Goal: Communication & Community: Answer question/provide support

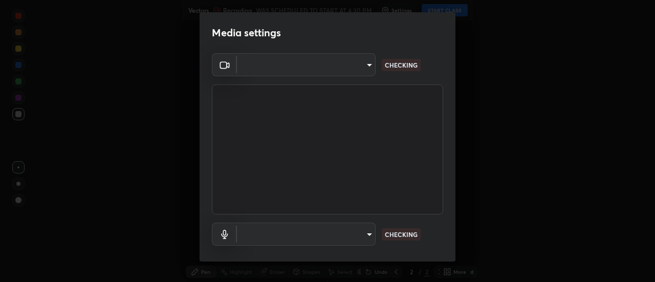
type input "17f3146ffc408401482da091302dd484cdfe799ef6154e21a3a5c8c08ece1141"
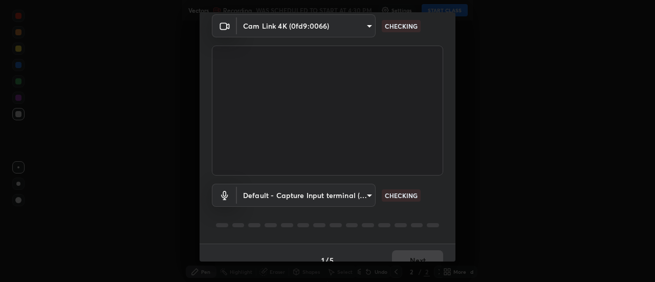
scroll to position [54, 0]
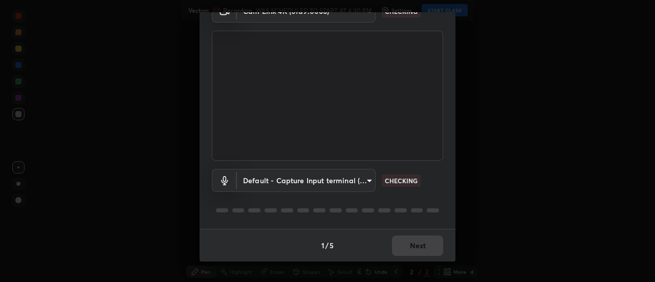
click at [260, 188] on body "Erase all Vectors Recording WAS SCHEDULED TO START AT 4:30 PM Settings START CL…" at bounding box center [327, 141] width 655 height 282
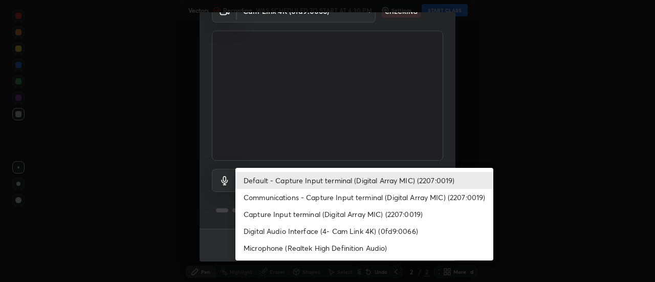
click at [262, 198] on li "Communications - Capture Input terminal (Digital Array MIC) (2207:0019)" at bounding box center [364, 197] width 258 height 17
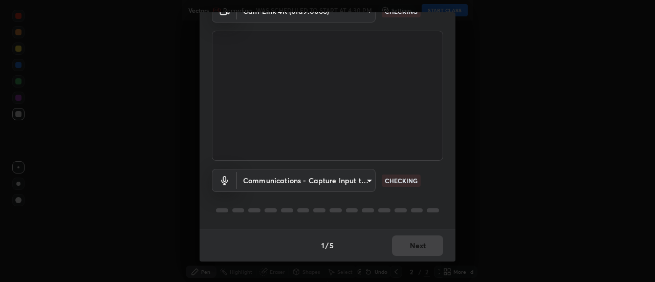
click at [259, 182] on body "Erase all Vectors Recording WAS SCHEDULED TO START AT 4:30 PM Settings START CL…" at bounding box center [327, 141] width 655 height 282
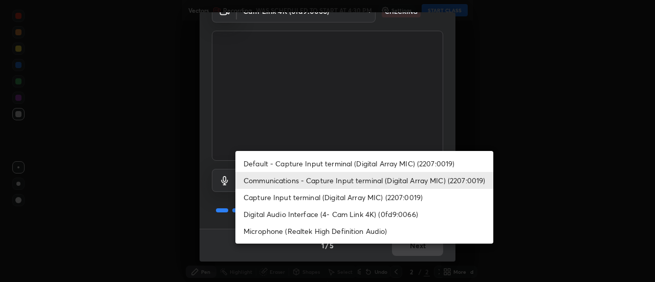
click at [268, 163] on li "Default - Capture Input terminal (Digital Array MIC) (2207:0019)" at bounding box center [364, 163] width 258 height 17
type input "default"
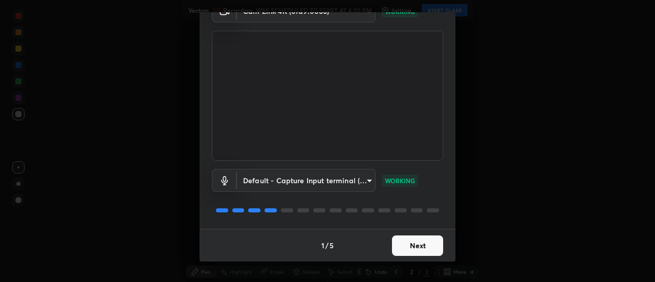
click at [398, 245] on button "Next" at bounding box center [417, 245] width 51 height 20
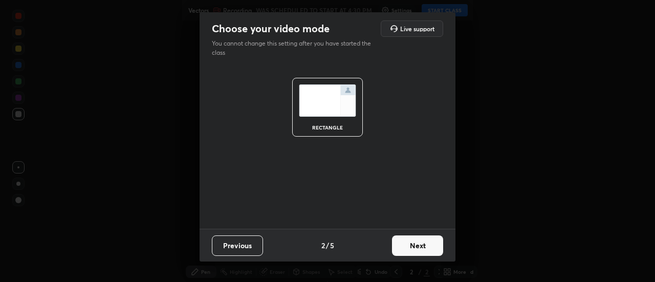
click at [412, 247] on button "Next" at bounding box center [417, 245] width 51 height 20
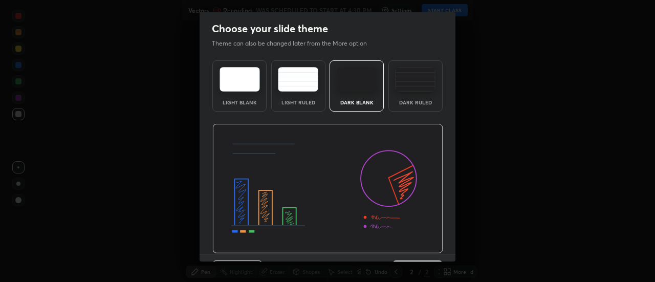
click at [429, 248] on img at bounding box center [327, 189] width 231 height 130
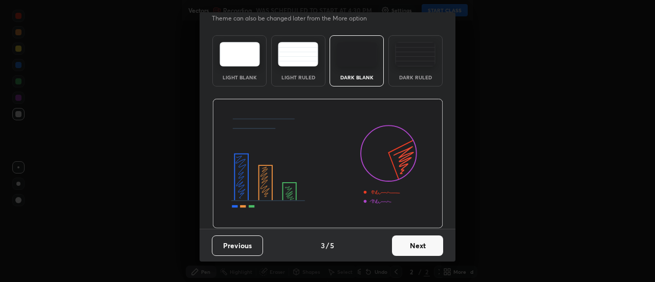
click at [429, 240] on button "Next" at bounding box center [417, 245] width 51 height 20
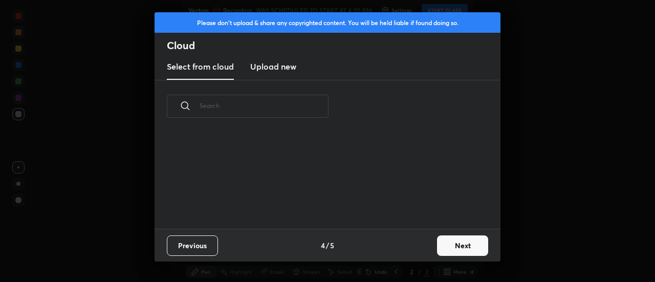
scroll to position [0, 0]
click at [438, 248] on button "Next" at bounding box center [462, 245] width 51 height 20
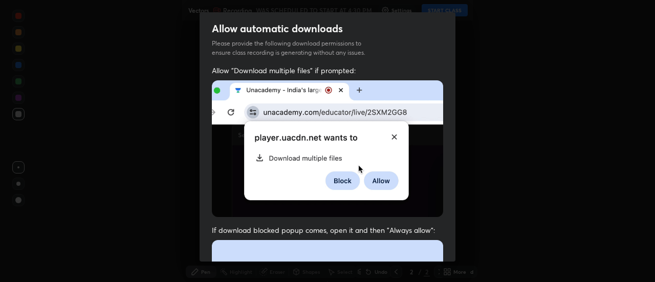
click at [443, 248] on div "Allow "Download multiple files" if prompted: If download blocked popup comes, o…" at bounding box center [328, 280] width 256 height 431
click at [445, 244] on div "Allow "Download multiple files" if prompted: If download blocked popup comes, o…" at bounding box center [328, 280] width 256 height 431
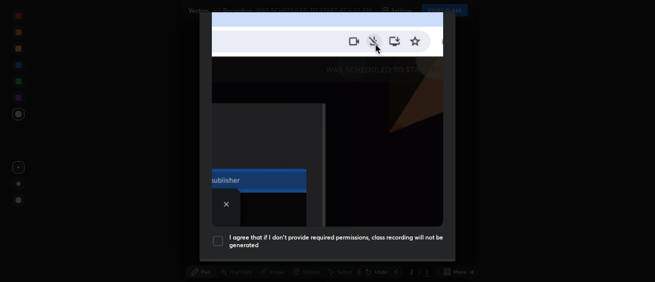
scroll to position [262, 0]
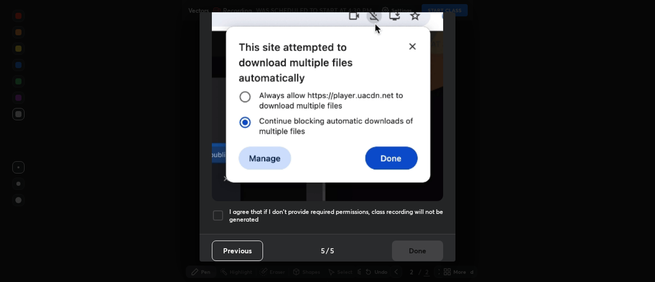
click at [417, 210] on h5 "I agree that if I don't provide required permissions, class recording will not …" at bounding box center [336, 216] width 214 height 16
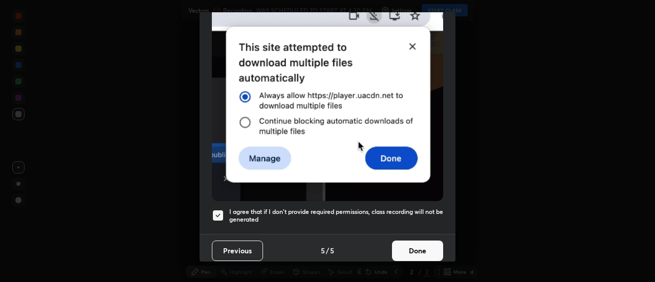
click at [426, 248] on button "Done" at bounding box center [417, 250] width 51 height 20
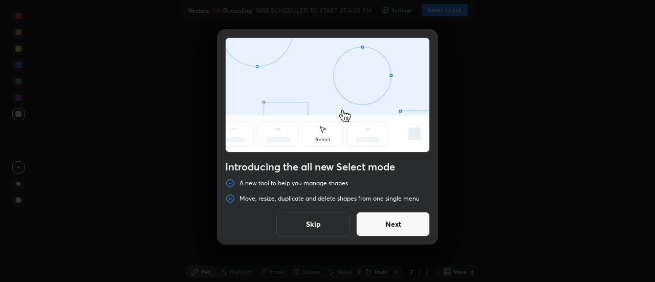
click at [390, 226] on button "Next" at bounding box center [393, 224] width 74 height 25
click at [396, 227] on button "Next" at bounding box center [393, 224] width 74 height 25
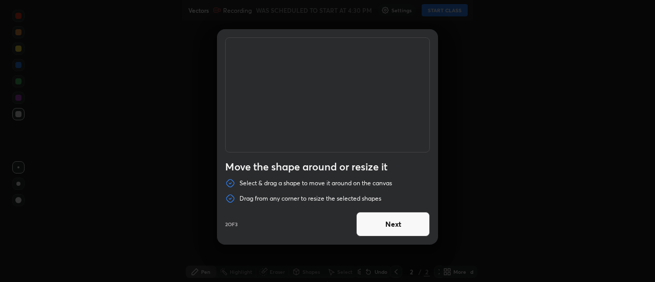
click at [405, 228] on button "Next" at bounding box center [393, 224] width 74 height 25
click at [408, 230] on button "Done" at bounding box center [393, 224] width 74 height 25
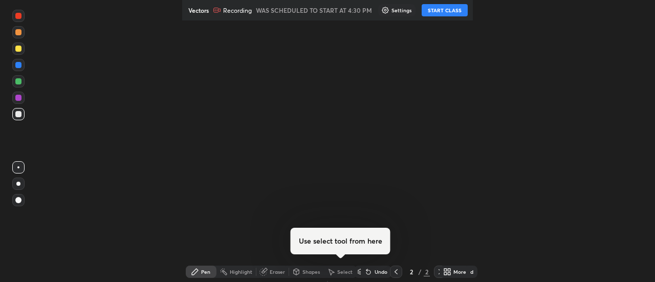
click at [442, 275] on div "More" at bounding box center [454, 272] width 31 height 12
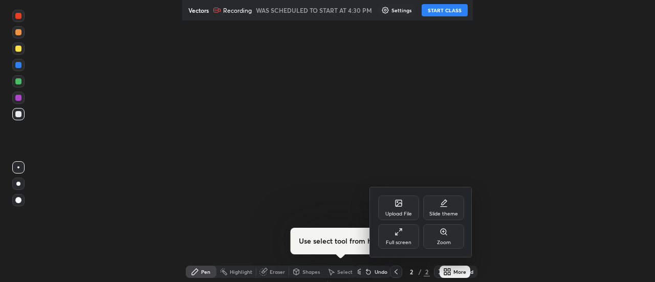
click at [396, 237] on div "Full screen" at bounding box center [398, 236] width 41 height 25
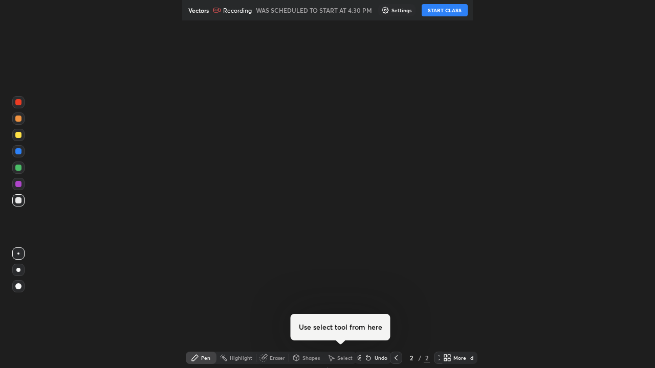
click at [448, 12] on button "START CLASS" at bounding box center [445, 10] width 46 height 12
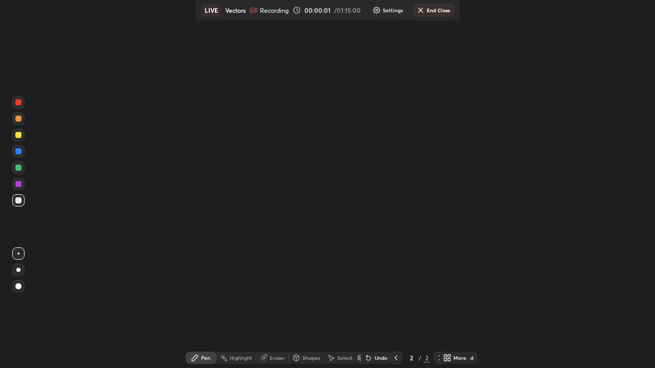
click at [450, 281] on icon at bounding box center [449, 356] width 3 height 3
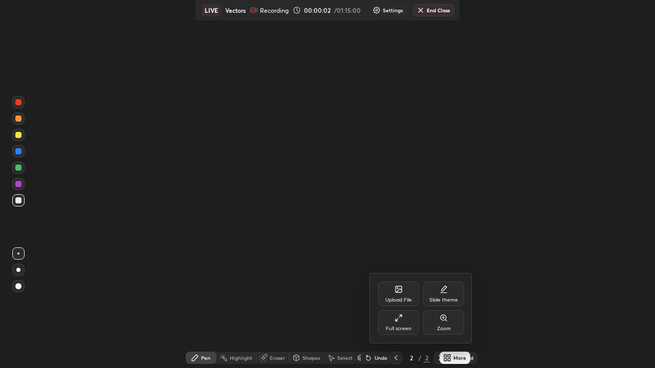
click at [394, 281] on div "Full screen" at bounding box center [399, 328] width 26 height 5
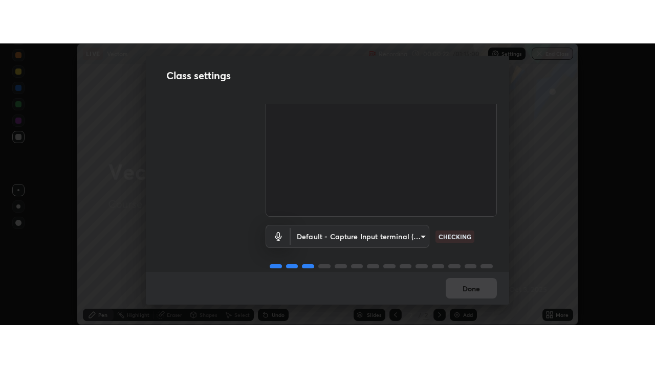
scroll to position [64, 0]
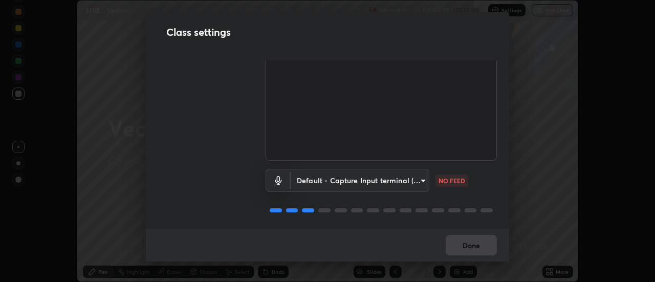
click at [348, 188] on body "Erase all LIVE Vectors Recording 00:00:23 / 01:15:00 Settings End Class Setting…" at bounding box center [327, 141] width 655 height 282
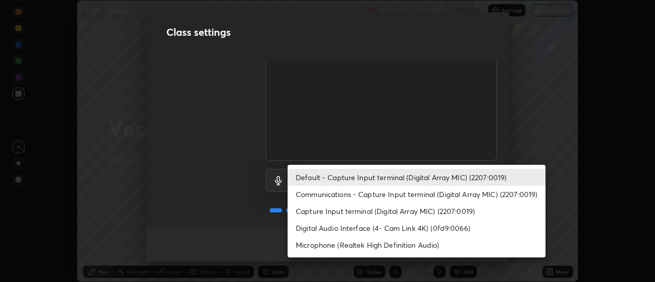
click at [306, 193] on li "Communications - Capture Input terminal (Digital Array MIC) (2207:0019)" at bounding box center [417, 194] width 258 height 17
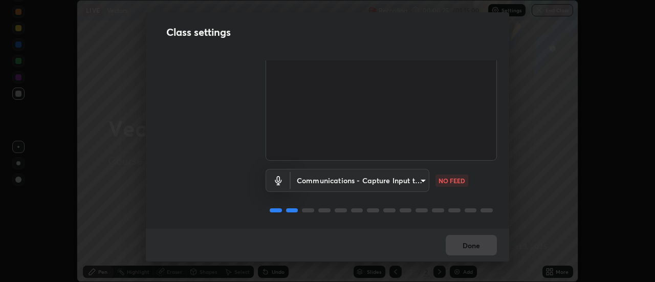
click at [305, 181] on body "Erase all LIVE Vectors Recording 00:00:25 / 01:15:00 Settings End Class Setting…" at bounding box center [327, 141] width 655 height 282
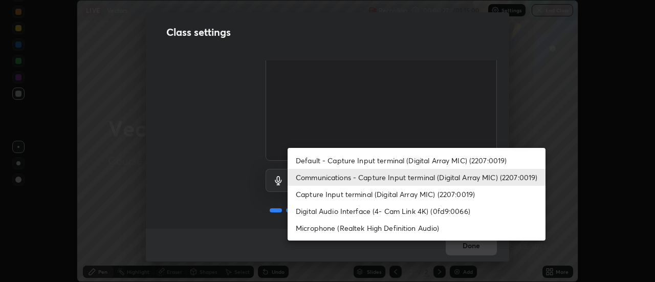
click at [317, 161] on li "Default - Capture Input terminal (Digital Array MIC) (2207:0019)" at bounding box center [417, 160] width 258 height 17
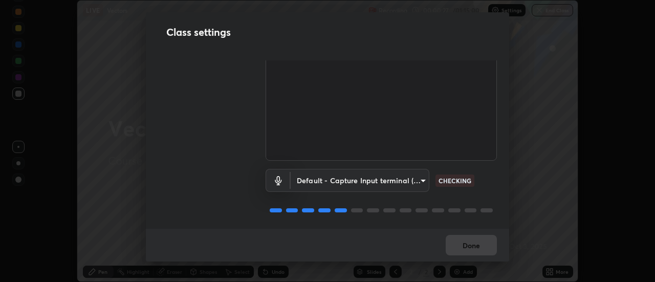
type input "default"
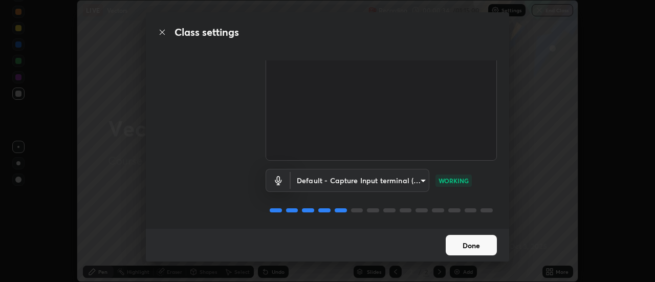
click at [460, 249] on button "Done" at bounding box center [471, 245] width 51 height 20
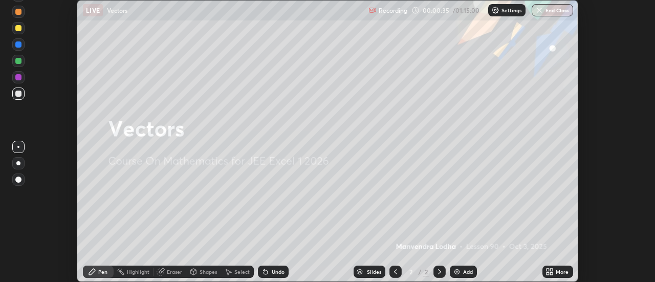
click at [548, 270] on icon at bounding box center [547, 270] width 3 height 3
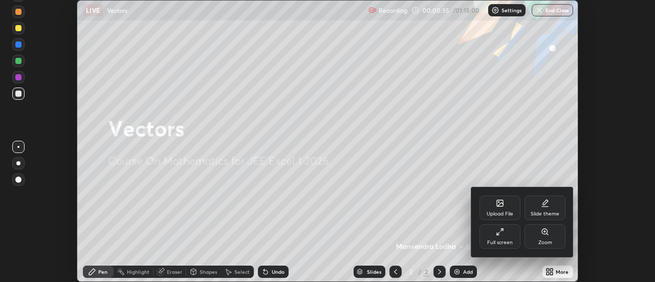
click at [487, 238] on div "Full screen" at bounding box center [499, 236] width 41 height 25
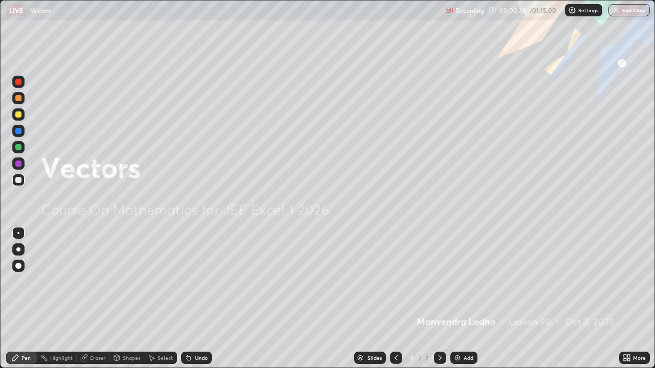
scroll to position [368, 655]
click at [457, 281] on div "Add" at bounding box center [463, 358] width 27 height 12
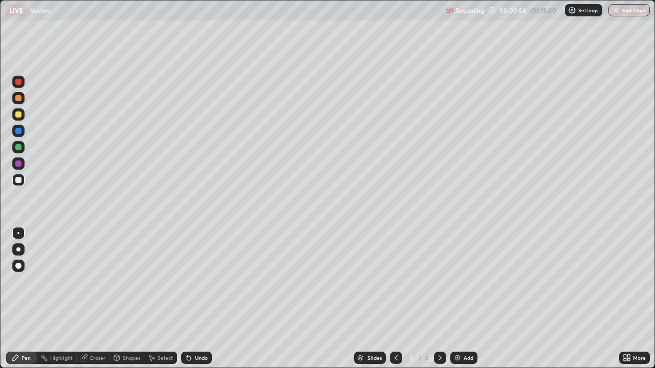
click at [18, 115] on div at bounding box center [18, 115] width 6 height 6
click at [18, 134] on div at bounding box center [18, 131] width 6 height 6
click at [18, 130] on div at bounding box center [18, 131] width 6 height 6
click at [17, 100] on div at bounding box center [18, 98] width 6 height 6
click at [19, 100] on div at bounding box center [18, 98] width 6 height 6
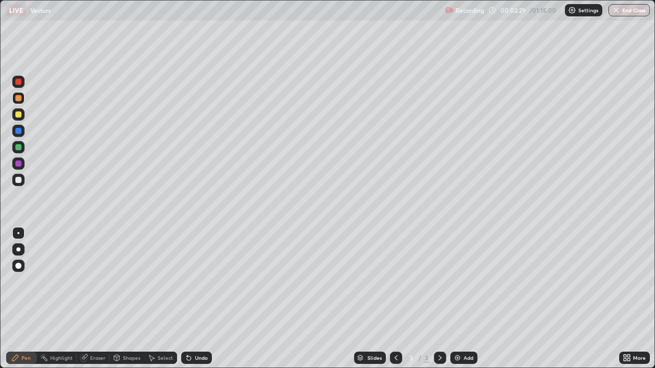
click at [17, 83] on div at bounding box center [18, 82] width 6 height 6
click at [17, 82] on div at bounding box center [18, 82] width 6 height 6
click at [16, 114] on div at bounding box center [18, 115] width 6 height 6
click at [17, 132] on div at bounding box center [18, 131] width 6 height 6
click at [17, 268] on div at bounding box center [18, 266] width 6 height 6
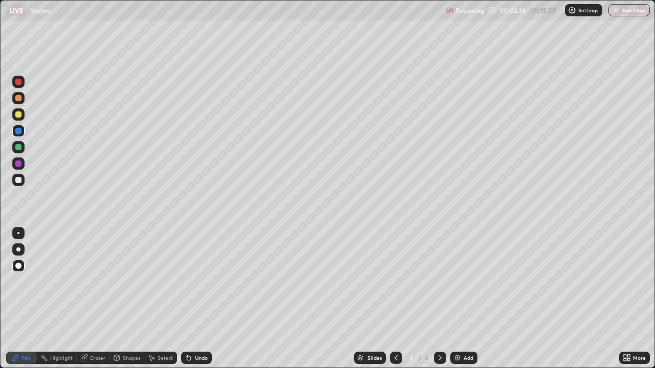
click at [18, 233] on div at bounding box center [18, 233] width 2 height 2
click at [18, 181] on div at bounding box center [18, 180] width 6 height 6
click at [20, 174] on div at bounding box center [18, 180] width 12 height 12
click at [18, 148] on div at bounding box center [18, 147] width 6 height 6
click at [20, 148] on div at bounding box center [18, 147] width 6 height 6
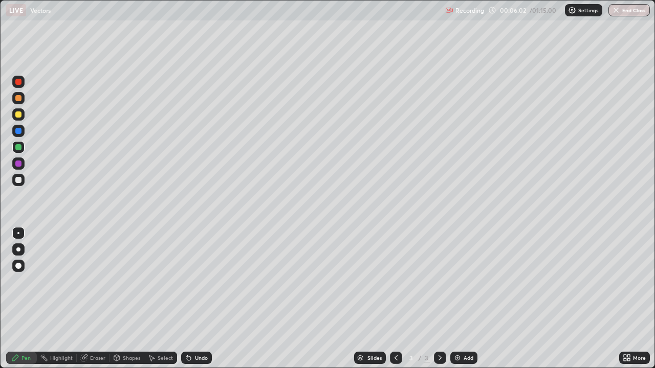
click at [200, 281] on div "Undo" at bounding box center [201, 358] width 13 height 5
click at [201, 281] on div "Undo" at bounding box center [201, 358] width 13 height 5
click at [197, 281] on div "Undo" at bounding box center [201, 358] width 13 height 5
click at [16, 116] on div at bounding box center [18, 115] width 6 height 6
click at [17, 83] on div at bounding box center [18, 82] width 6 height 6
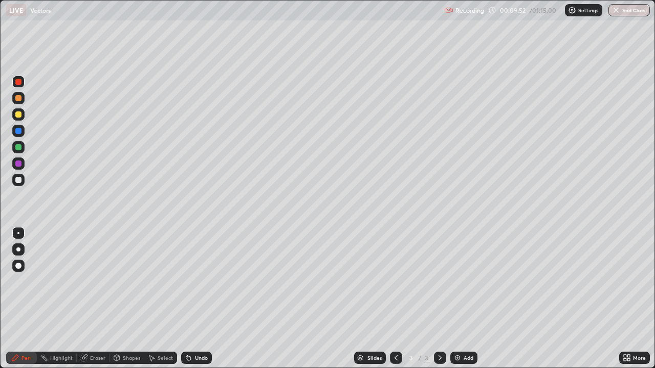
click at [457, 281] on img at bounding box center [457, 358] width 8 height 8
click at [18, 116] on div at bounding box center [18, 115] width 6 height 6
click at [19, 179] on div at bounding box center [18, 180] width 6 height 6
click at [17, 98] on div at bounding box center [18, 98] width 6 height 6
click at [17, 116] on div at bounding box center [18, 115] width 6 height 6
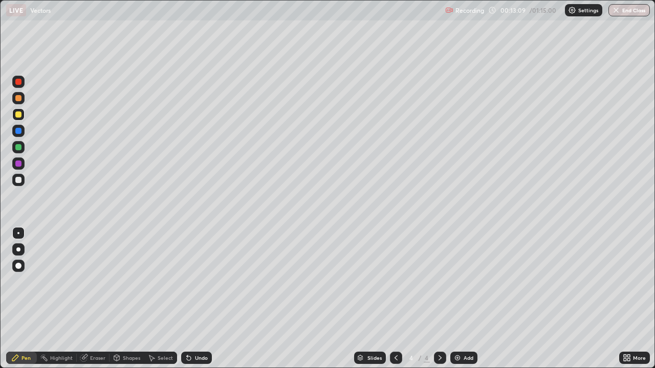
click at [98, 281] on div "Eraser" at bounding box center [97, 358] width 15 height 5
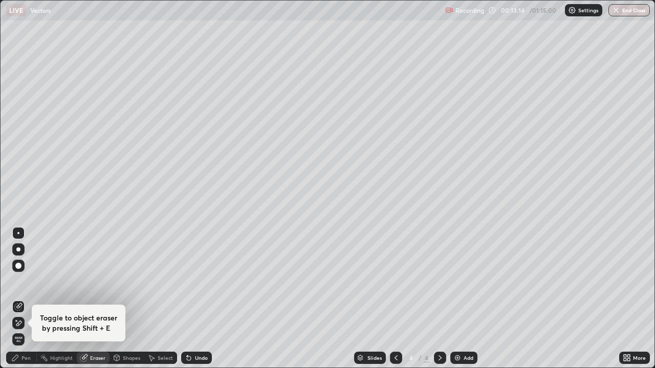
click at [26, 281] on div "Pen" at bounding box center [25, 358] width 9 height 5
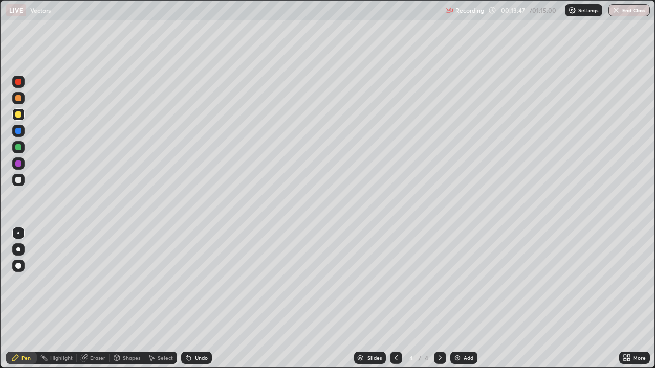
click at [17, 84] on div at bounding box center [18, 82] width 6 height 6
click at [17, 80] on div at bounding box center [18, 82] width 6 height 6
click at [461, 281] on div "Add" at bounding box center [463, 358] width 27 height 12
click at [16, 115] on div at bounding box center [18, 115] width 6 height 6
click at [23, 183] on div at bounding box center [18, 180] width 12 height 12
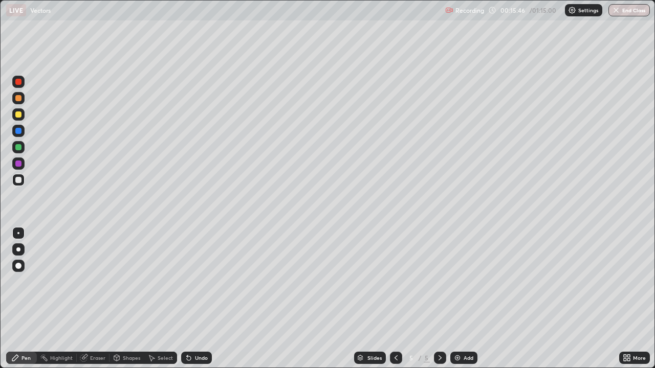
click at [22, 180] on div at bounding box center [18, 180] width 12 height 12
click at [18, 148] on div at bounding box center [18, 147] width 6 height 6
click at [17, 116] on div at bounding box center [18, 115] width 6 height 6
click at [458, 281] on img at bounding box center [457, 358] width 8 height 8
click at [17, 115] on div at bounding box center [18, 115] width 6 height 6
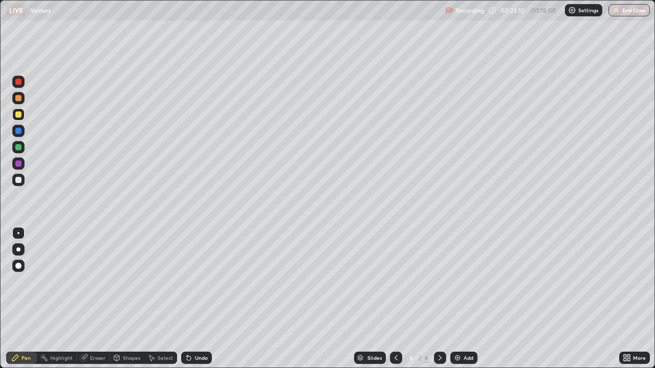
click at [17, 80] on div at bounding box center [18, 82] width 6 height 6
click at [16, 82] on div at bounding box center [18, 82] width 6 height 6
click at [191, 281] on div "Undo" at bounding box center [196, 358] width 31 height 12
click at [195, 281] on div "Undo" at bounding box center [201, 358] width 13 height 5
click at [19, 149] on div at bounding box center [18, 147] width 6 height 6
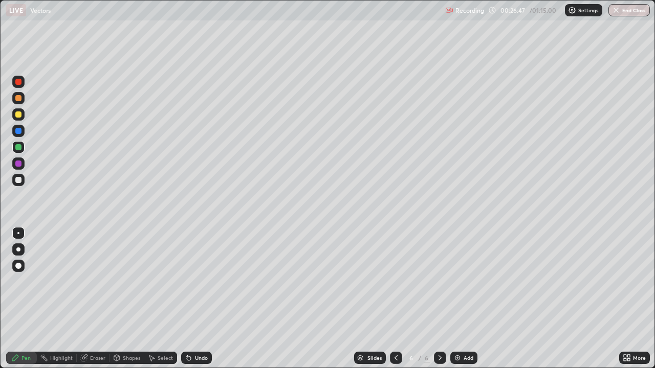
click at [17, 115] on div at bounding box center [18, 115] width 6 height 6
click at [16, 116] on div at bounding box center [18, 115] width 6 height 6
click at [462, 281] on div "Add" at bounding box center [463, 358] width 27 height 12
click at [398, 281] on icon at bounding box center [396, 358] width 8 height 8
click at [439, 281] on icon at bounding box center [440, 358] width 8 height 8
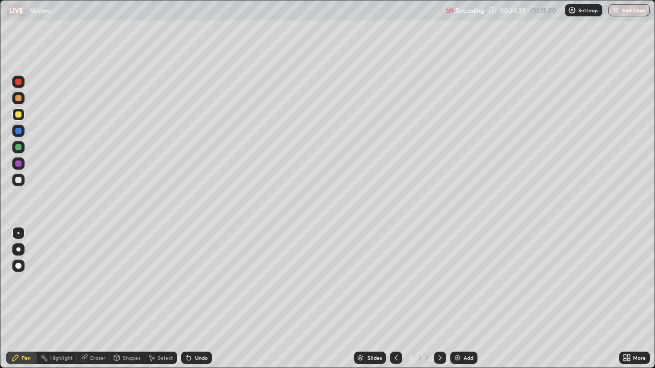
click at [464, 281] on div "Add" at bounding box center [469, 358] width 10 height 5
click at [20, 147] on div at bounding box center [18, 147] width 6 height 6
click at [19, 147] on div at bounding box center [18, 147] width 6 height 6
click at [20, 146] on div at bounding box center [18, 147] width 6 height 6
click at [458, 281] on img at bounding box center [457, 358] width 8 height 8
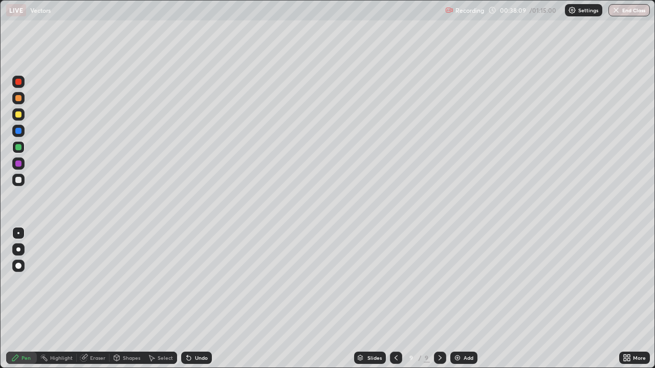
click at [18, 115] on div at bounding box center [18, 115] width 6 height 6
click at [19, 181] on div at bounding box center [18, 180] width 6 height 6
click at [457, 281] on img at bounding box center [457, 358] width 8 height 8
click at [19, 117] on div at bounding box center [18, 115] width 6 height 6
click at [19, 180] on div at bounding box center [18, 180] width 6 height 6
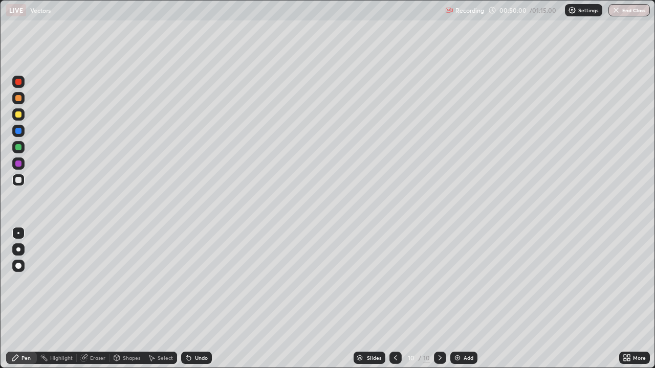
click at [21, 150] on div at bounding box center [18, 147] width 12 height 12
click at [457, 281] on img at bounding box center [457, 358] width 8 height 8
click at [20, 114] on div at bounding box center [18, 115] width 6 height 6
click at [19, 182] on div at bounding box center [18, 180] width 6 height 6
click at [20, 181] on div at bounding box center [18, 180] width 6 height 6
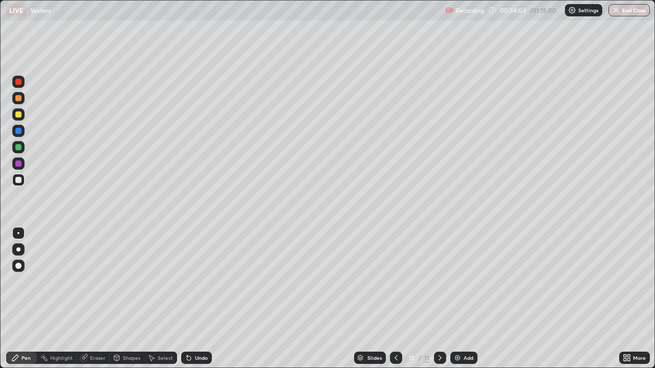
click at [187, 281] on icon at bounding box center [189, 359] width 4 height 4
click at [195, 281] on div "Undo" at bounding box center [201, 358] width 13 height 5
click at [99, 281] on div "Eraser" at bounding box center [97, 358] width 15 height 5
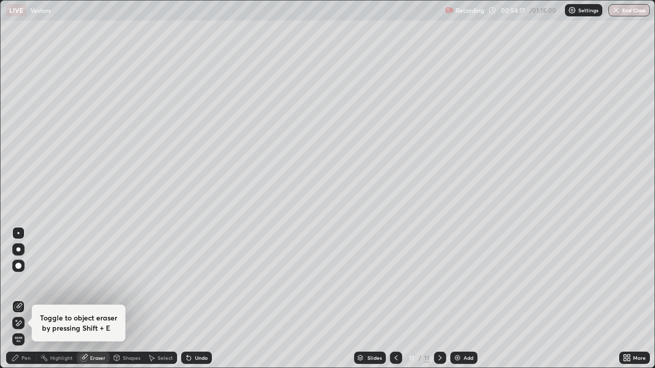
click at [17, 281] on div "Pen" at bounding box center [21, 358] width 31 height 12
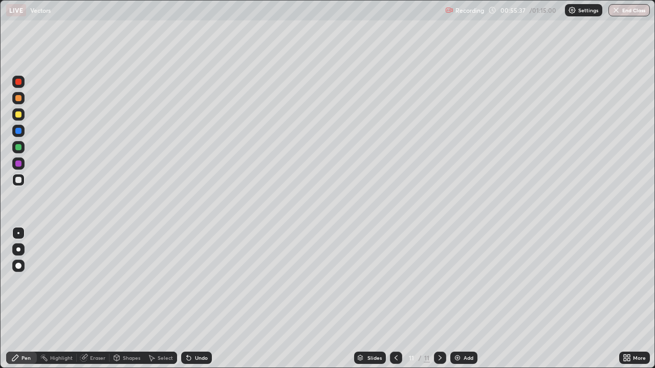
click at [19, 147] on div at bounding box center [18, 147] width 6 height 6
click at [20, 148] on div at bounding box center [18, 147] width 6 height 6
click at [457, 281] on img at bounding box center [457, 358] width 8 height 8
click at [18, 115] on div at bounding box center [18, 115] width 6 height 6
click at [195, 281] on div "Undo" at bounding box center [201, 358] width 13 height 5
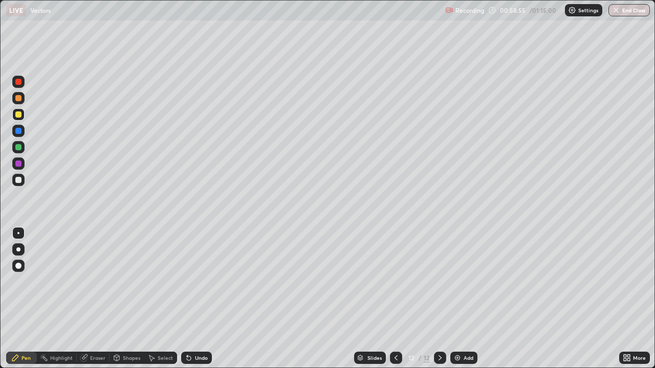
click at [19, 182] on div at bounding box center [18, 180] width 6 height 6
click at [20, 182] on div at bounding box center [18, 180] width 6 height 6
click at [18, 115] on div at bounding box center [18, 115] width 6 height 6
click at [192, 281] on div "Undo" at bounding box center [196, 358] width 31 height 12
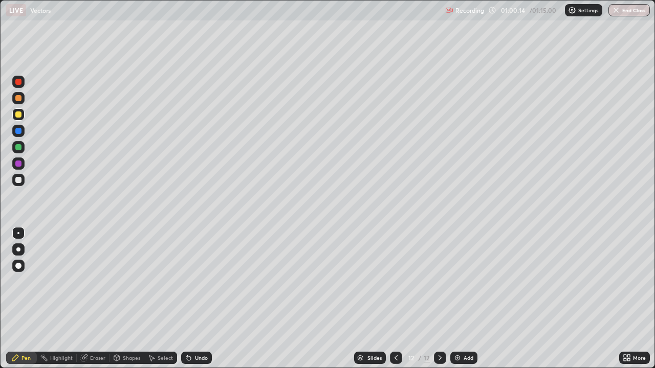
click at [195, 281] on div "Undo" at bounding box center [201, 358] width 13 height 5
click at [198, 281] on div "Undo" at bounding box center [201, 358] width 13 height 5
click at [466, 281] on div "Add" at bounding box center [469, 358] width 10 height 5
click at [19, 179] on div at bounding box center [18, 180] width 6 height 6
click at [459, 281] on img at bounding box center [457, 358] width 8 height 8
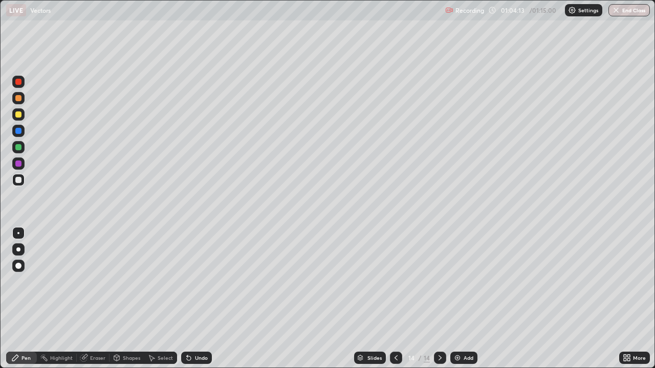
click at [17, 115] on div at bounding box center [18, 115] width 6 height 6
click at [19, 113] on div at bounding box center [18, 115] width 6 height 6
click at [19, 148] on div at bounding box center [18, 147] width 6 height 6
click at [19, 149] on div at bounding box center [18, 147] width 6 height 6
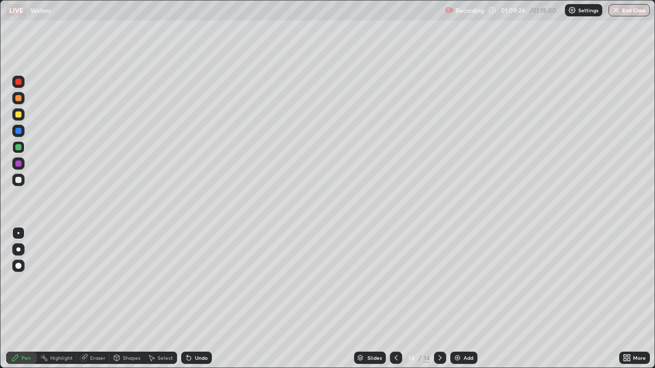
click at [462, 281] on div "Add" at bounding box center [463, 358] width 27 height 12
click at [19, 117] on div at bounding box center [18, 115] width 6 height 6
click at [18, 116] on div at bounding box center [18, 115] width 6 height 6
click at [19, 115] on div at bounding box center [18, 115] width 6 height 6
click at [618, 13] on img "button" at bounding box center [616, 10] width 8 height 8
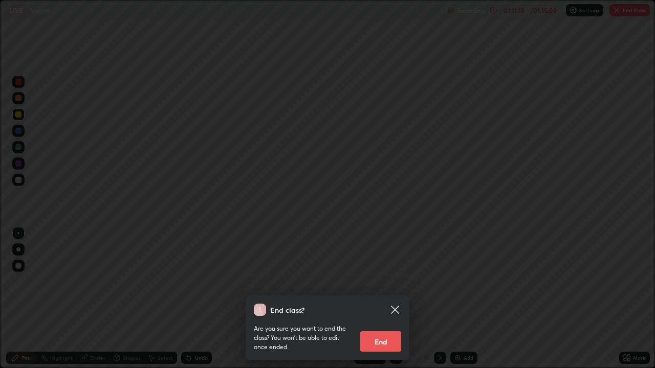
click at [371, 281] on button "End" at bounding box center [380, 342] width 41 height 20
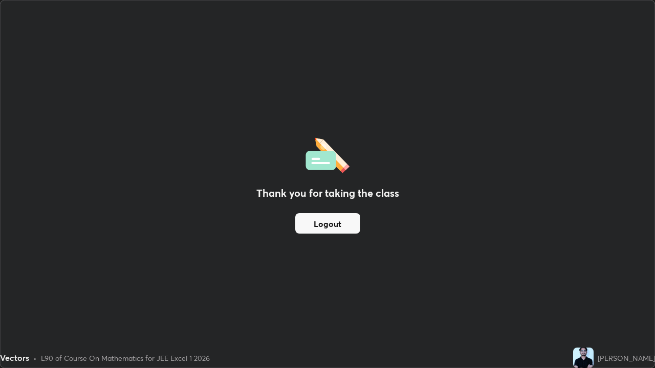
click at [318, 228] on button "Logout" at bounding box center [327, 223] width 65 height 20
click at [319, 227] on button "Logout" at bounding box center [327, 223] width 65 height 20
click at [322, 226] on button "Logout" at bounding box center [327, 223] width 65 height 20
